Goal: Task Accomplishment & Management: Manage account settings

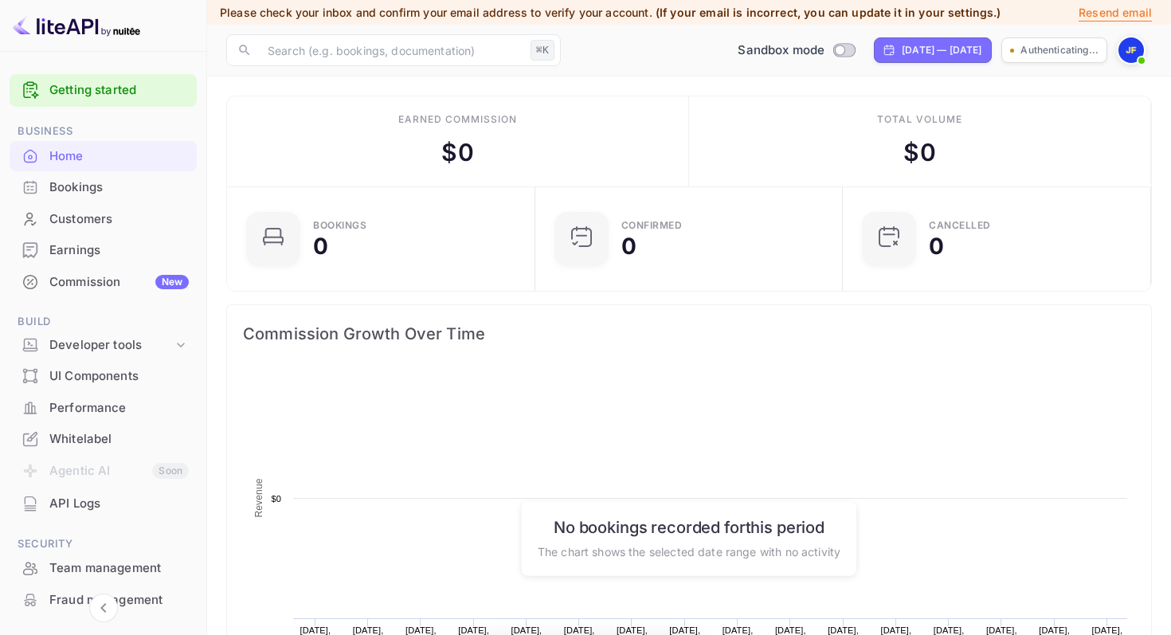
scroll to position [259, 299]
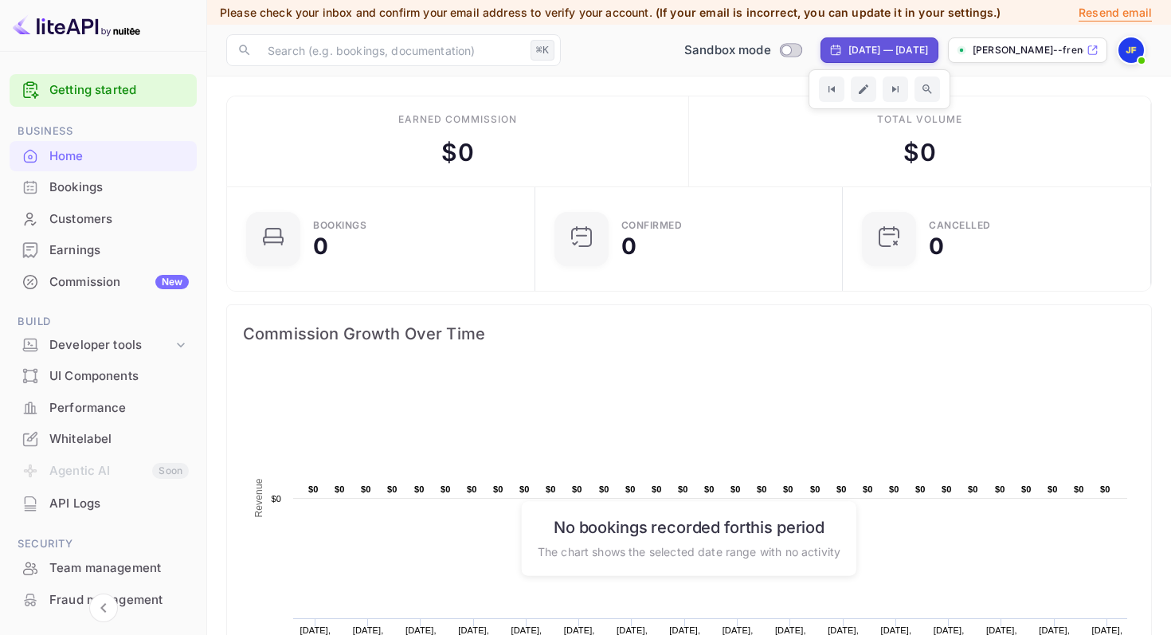
click at [1130, 57] on img at bounding box center [1130, 49] width 25 height 25
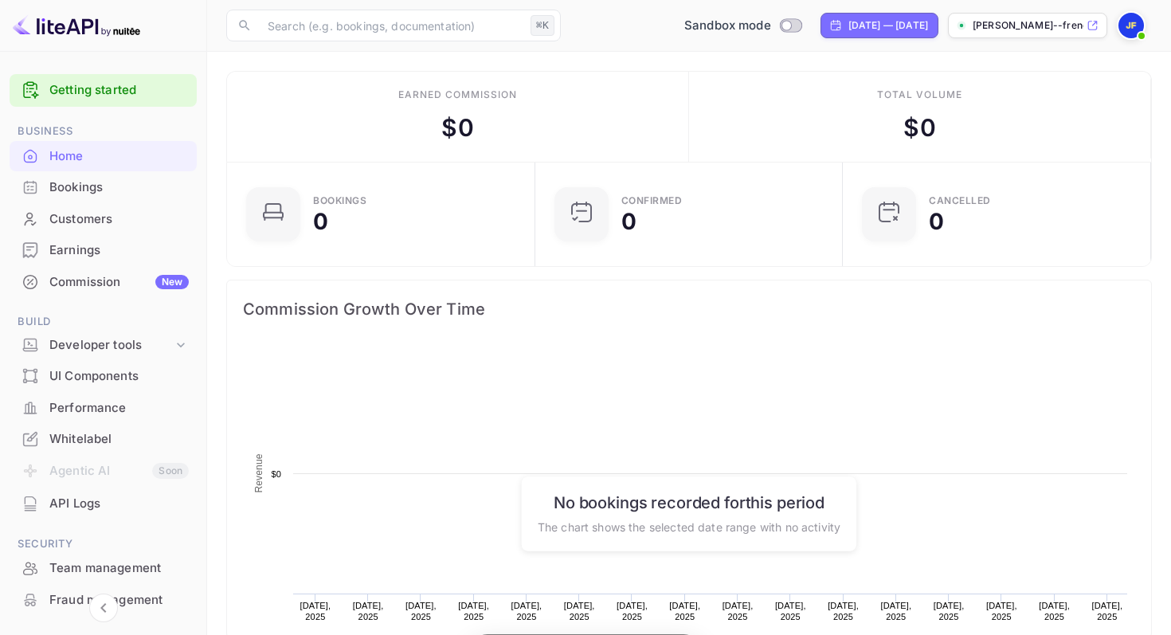
scroll to position [259, 299]
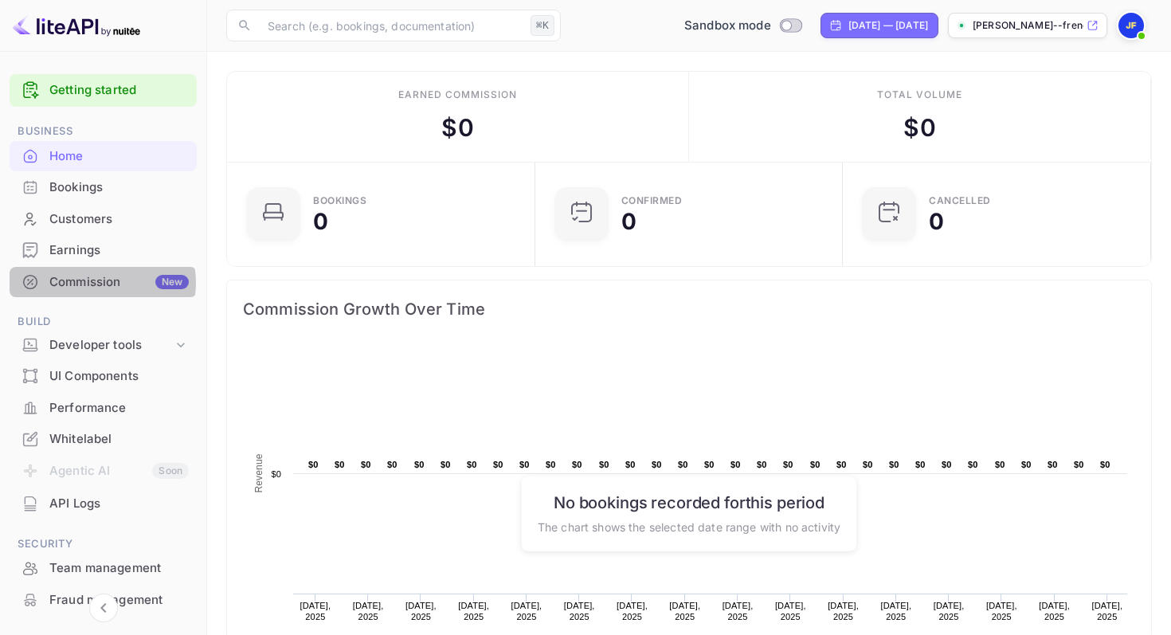
click at [101, 283] on div "Commission New" at bounding box center [118, 282] width 139 height 18
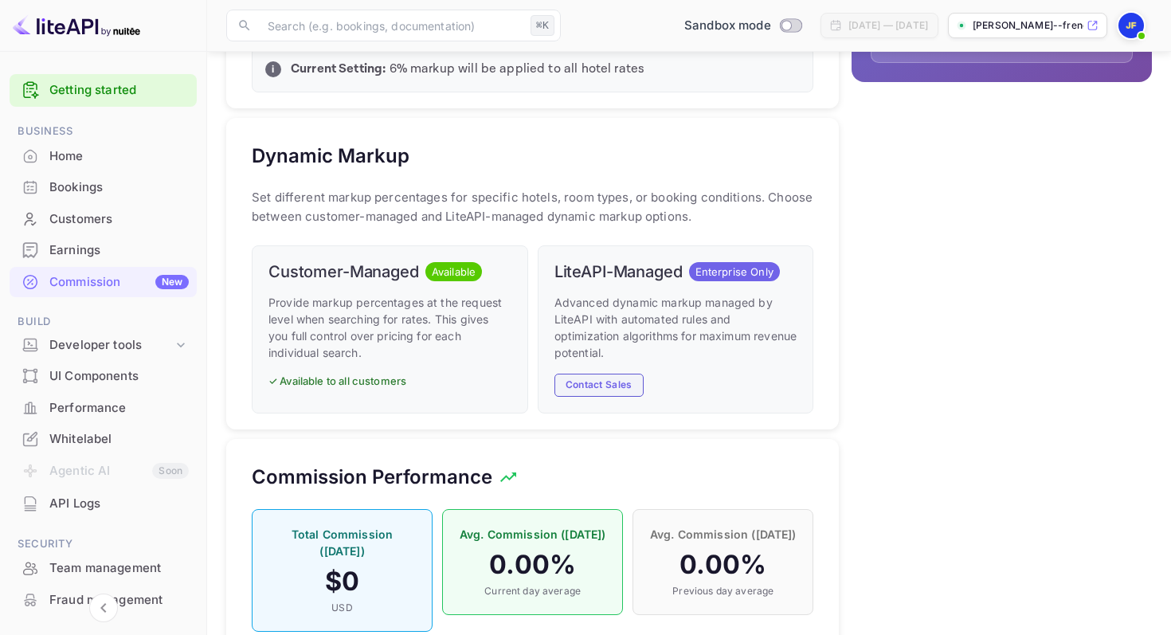
scroll to position [656, 0]
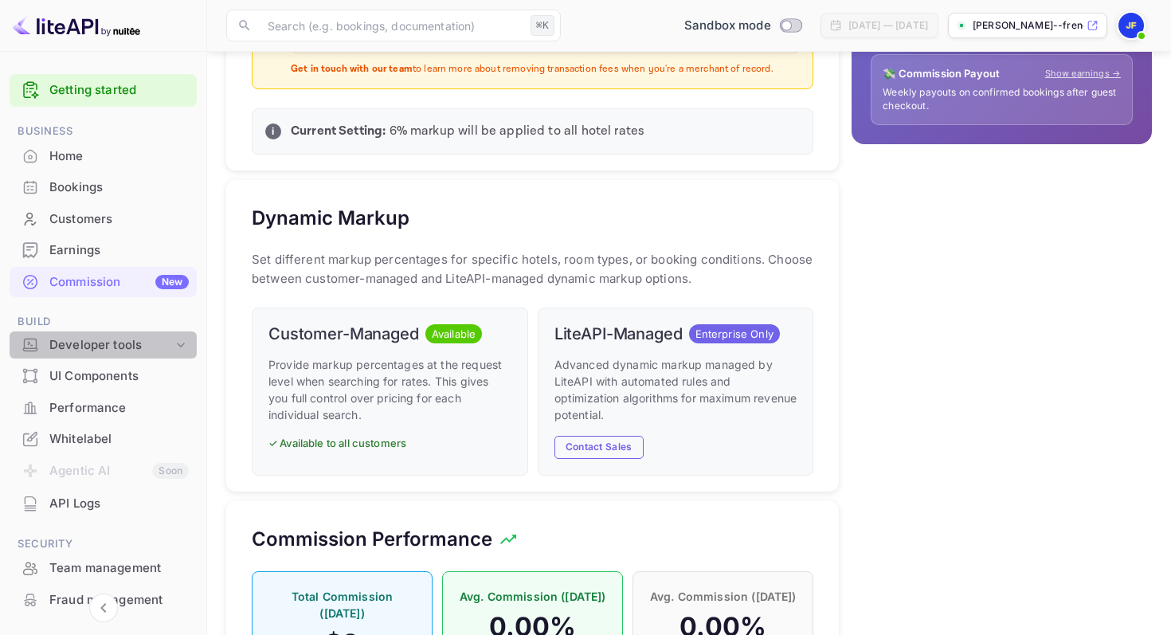
click at [178, 347] on icon at bounding box center [181, 345] width 16 height 16
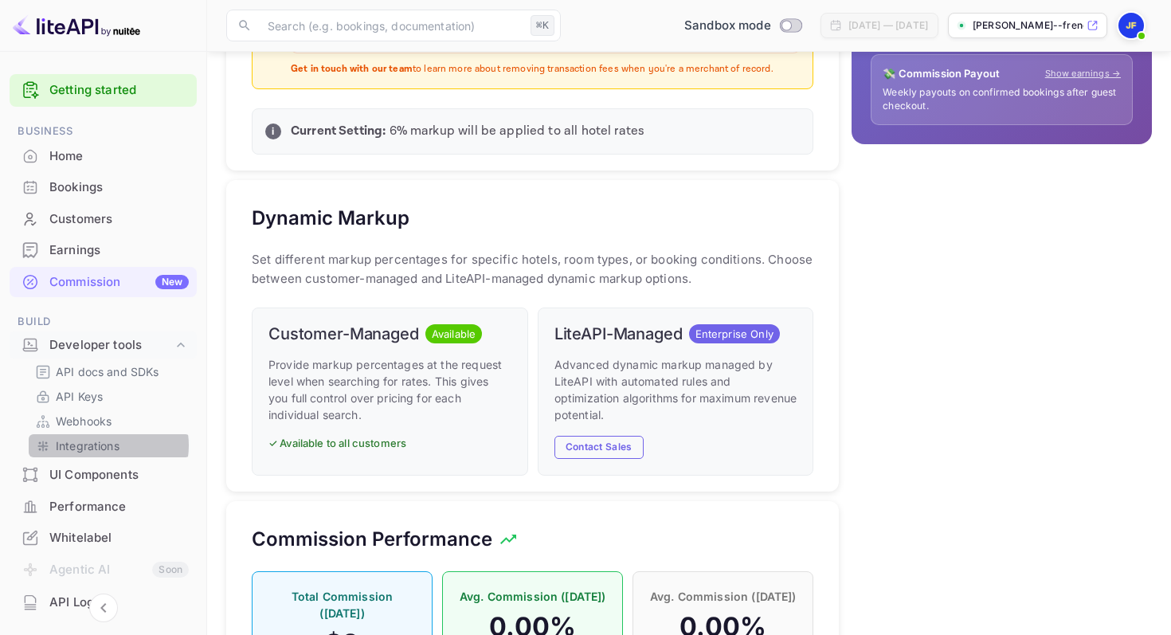
click at [108, 445] on p "Integrations" at bounding box center [88, 445] width 64 height 17
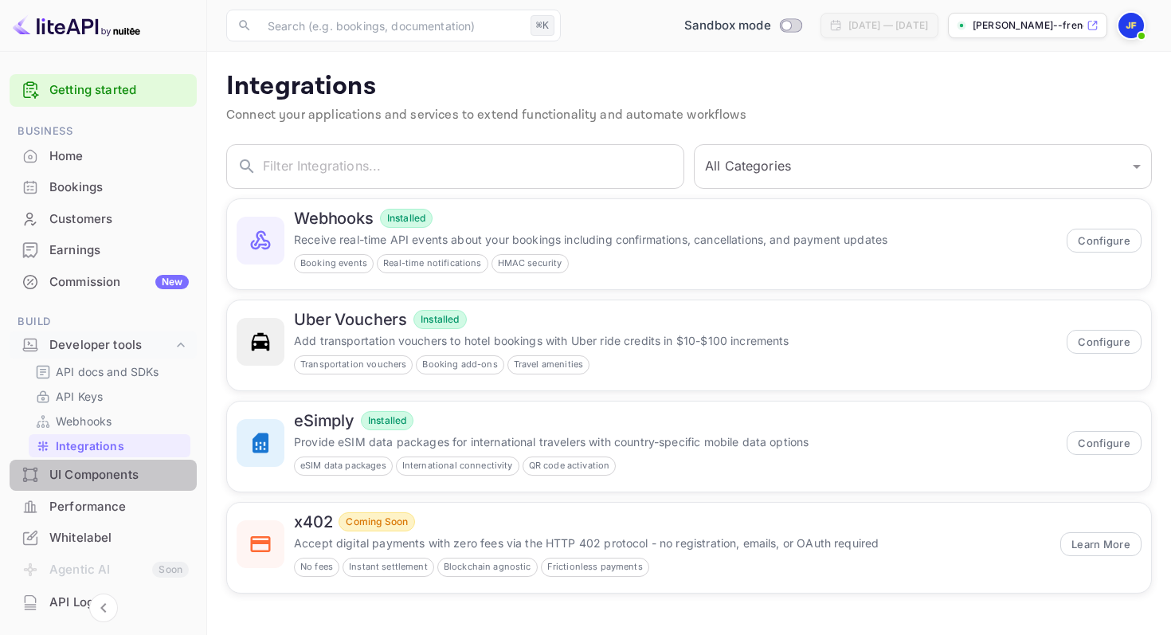
click at [112, 474] on div "UI Components" at bounding box center [118, 475] width 139 height 18
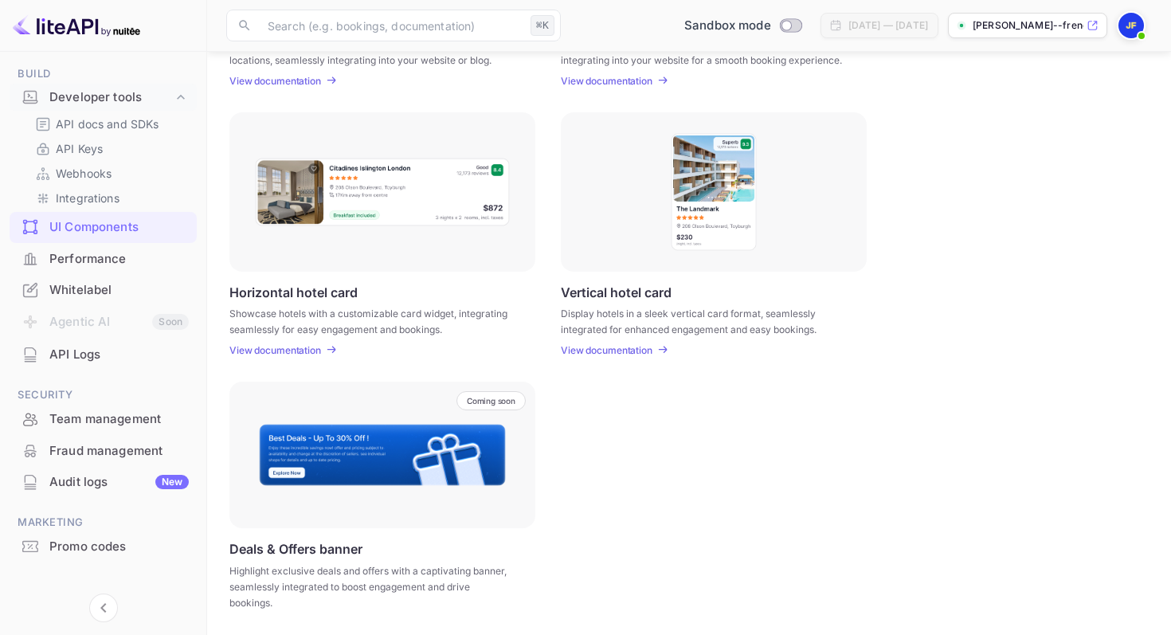
scroll to position [263, 0]
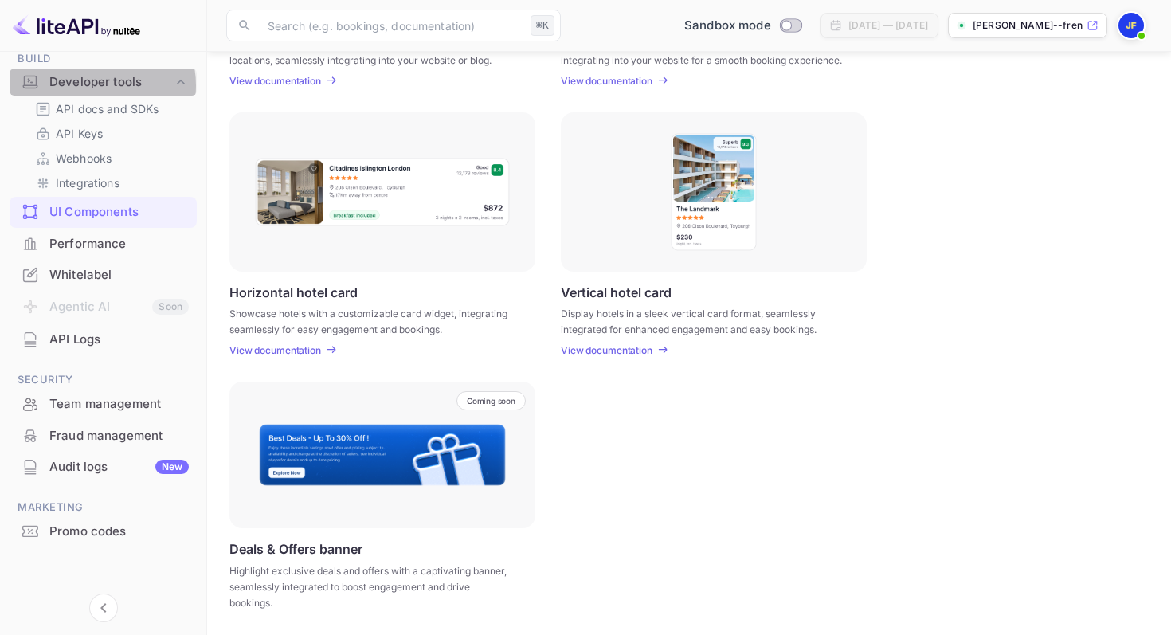
click at [89, 85] on div "Developer tools" at bounding box center [110, 82] width 123 height 18
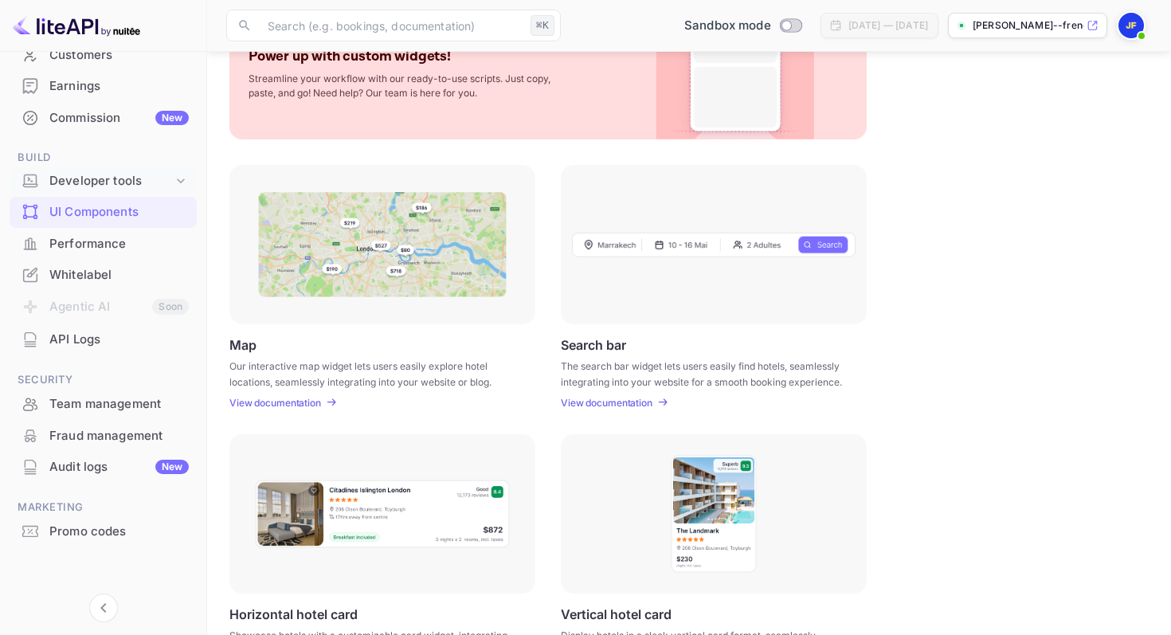
scroll to position [103, 0]
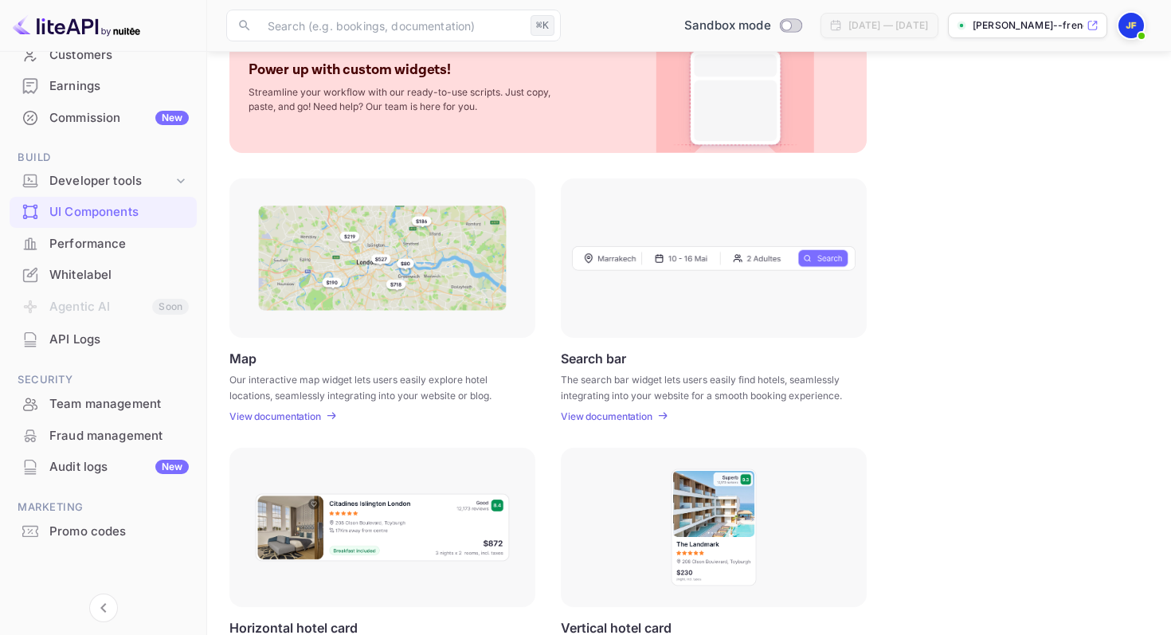
click at [53, 116] on div "Commission New" at bounding box center [118, 118] width 139 height 18
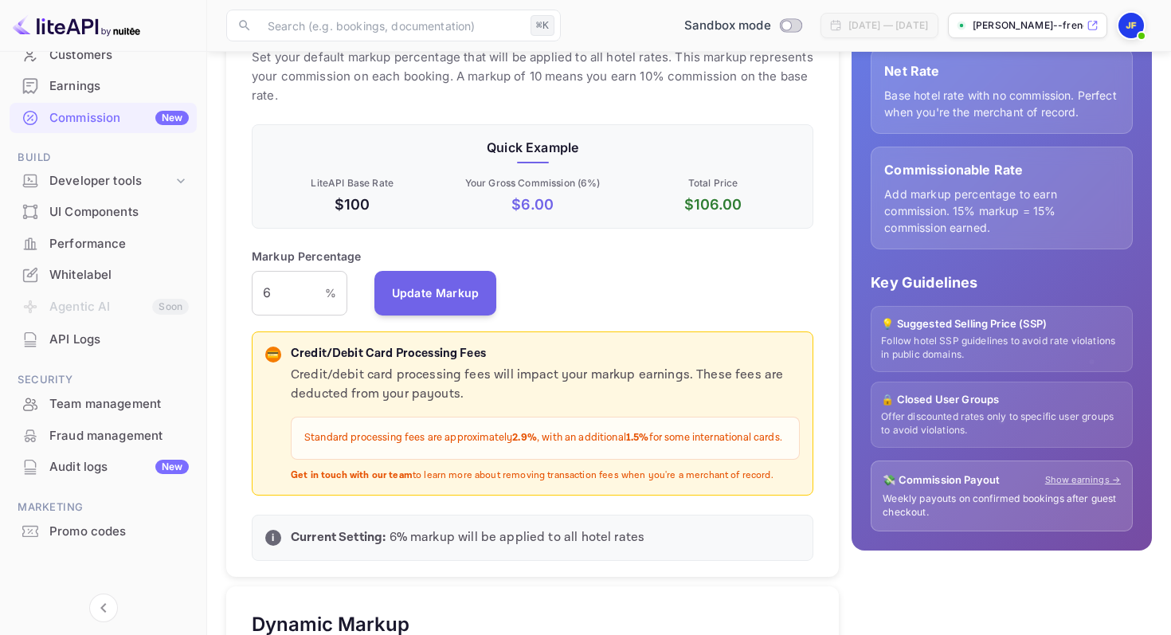
scroll to position [253, 0]
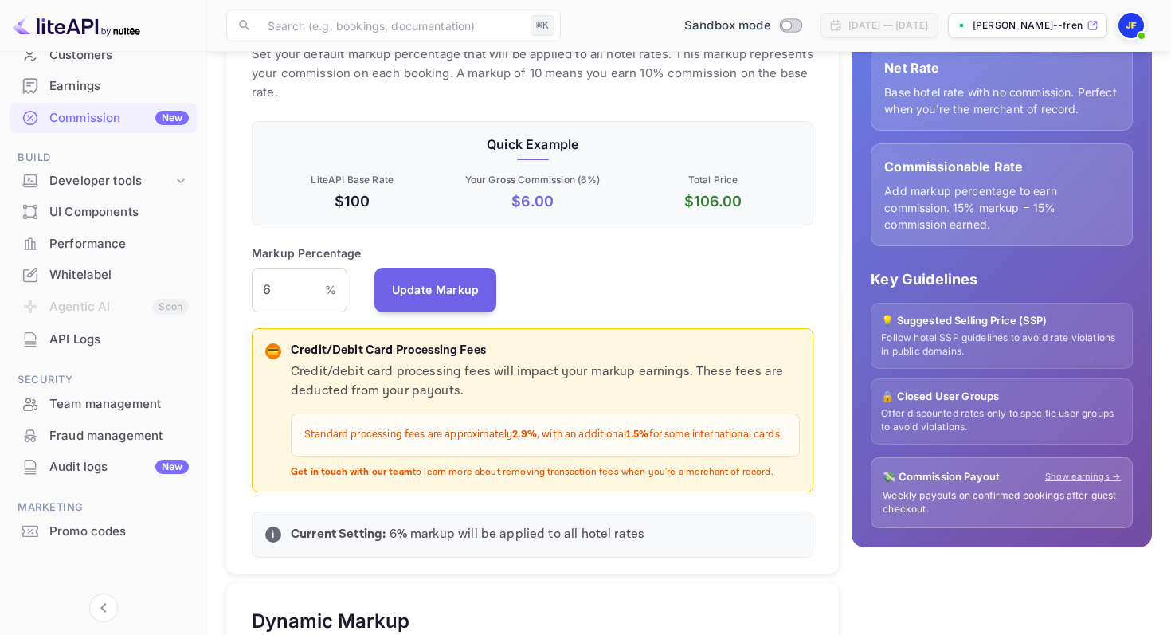
click at [88, 268] on div "Whitelabel" at bounding box center [118, 275] width 139 height 18
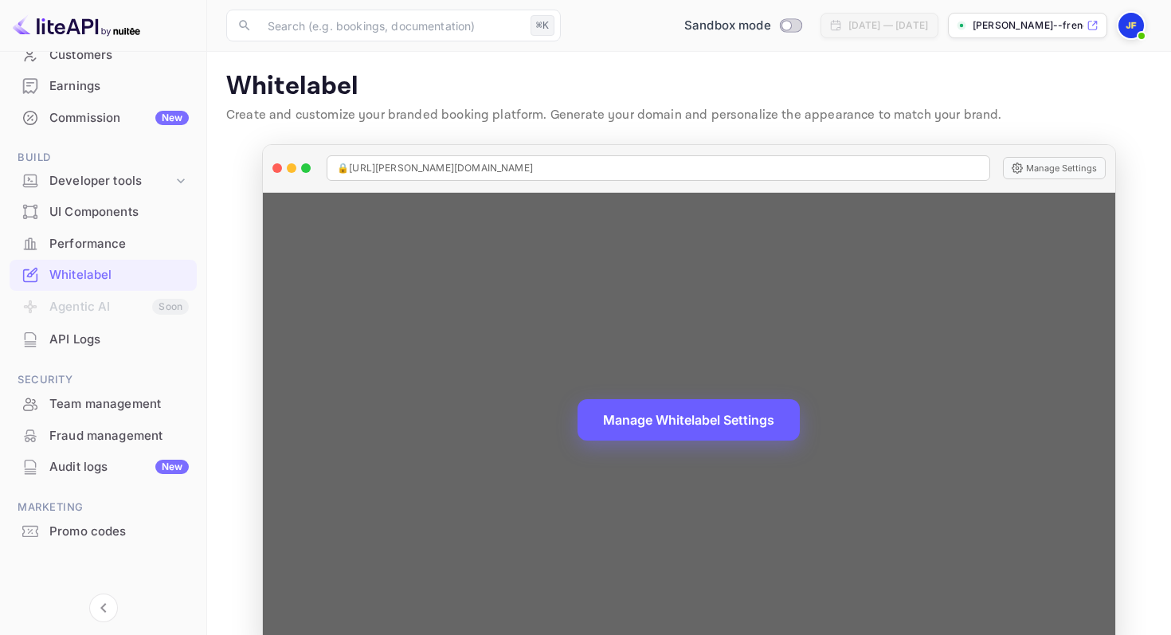
click at [626, 421] on button "Manage Whitelabel Settings" at bounding box center [688, 419] width 222 height 41
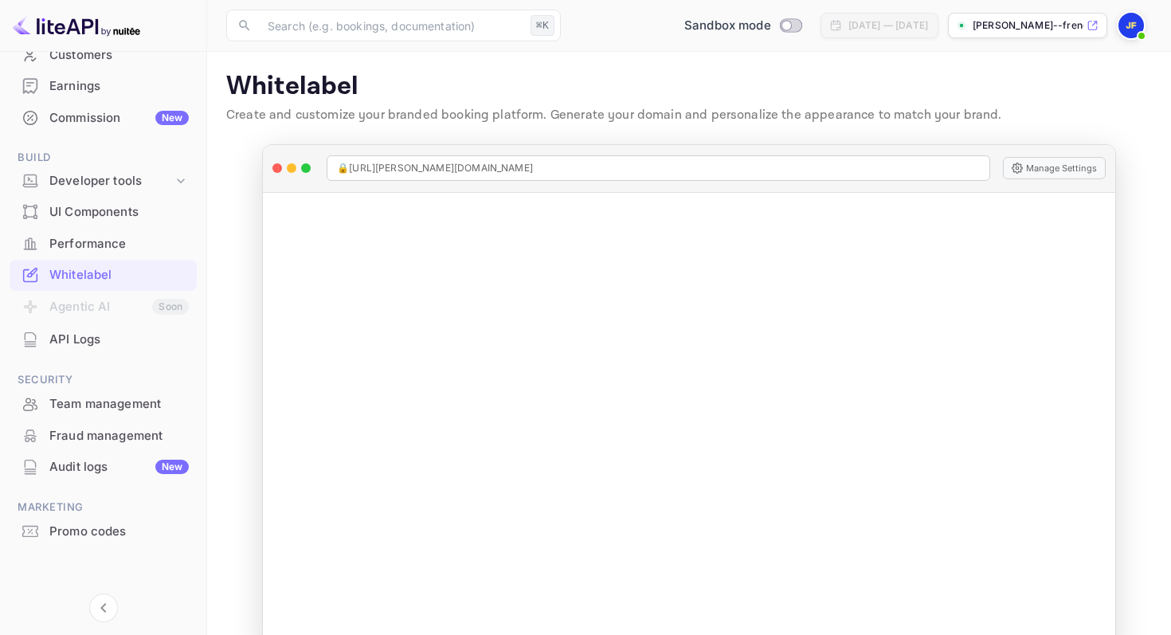
click at [1131, 22] on img at bounding box center [1130, 25] width 25 height 25
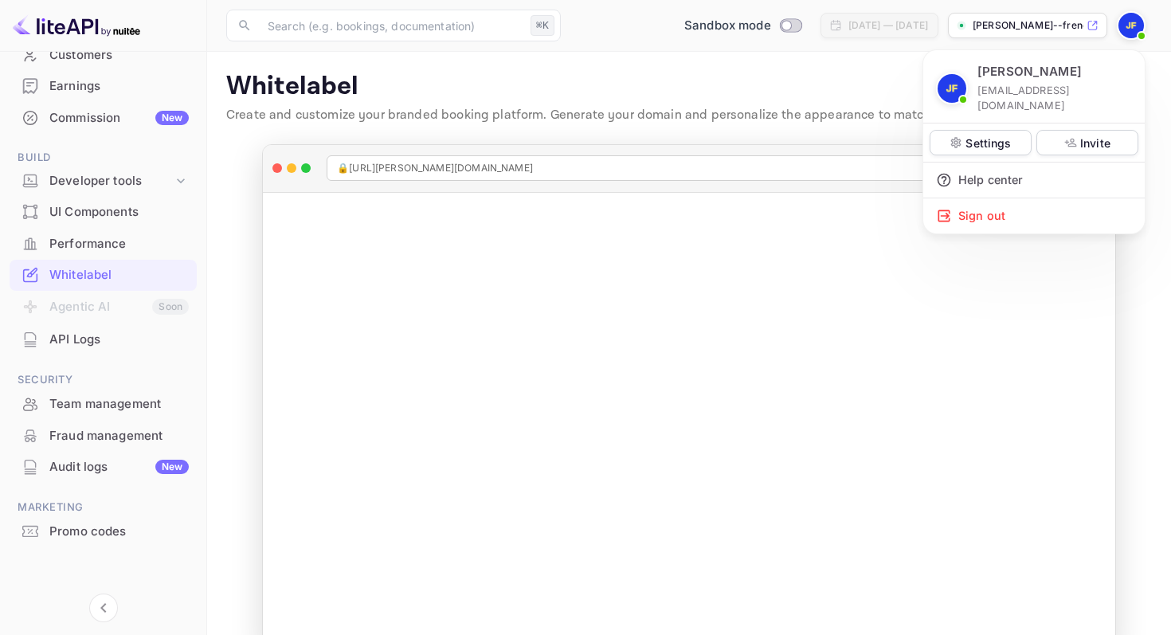
click at [448, 422] on div at bounding box center [585, 317] width 1171 height 635
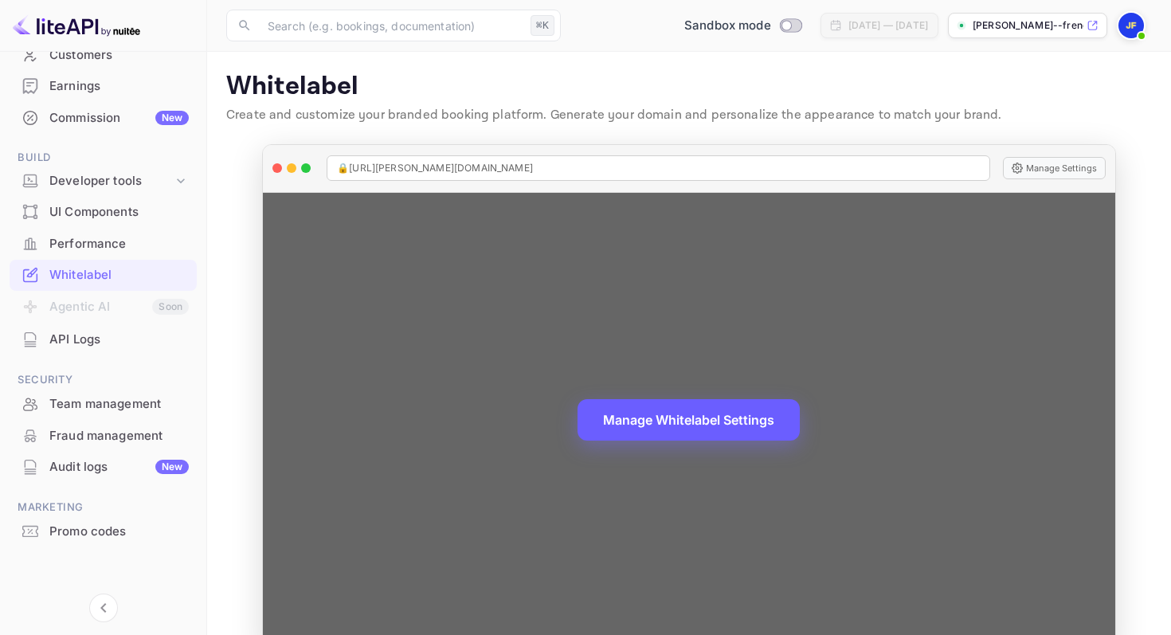
click at [646, 424] on button "Manage Whitelabel Settings" at bounding box center [688, 419] width 222 height 41
